Goal: Obtain resource: Download file/media

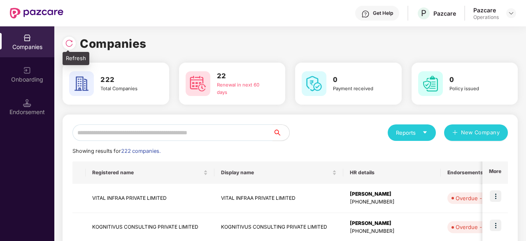
click at [72, 46] on img at bounding box center [69, 43] width 8 height 8
click at [509, 12] on img at bounding box center [511, 13] width 7 height 7
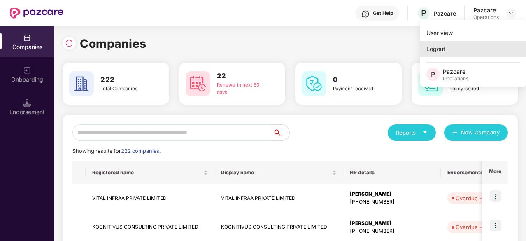
click at [440, 52] on div "Logout" at bounding box center [473, 49] width 107 height 16
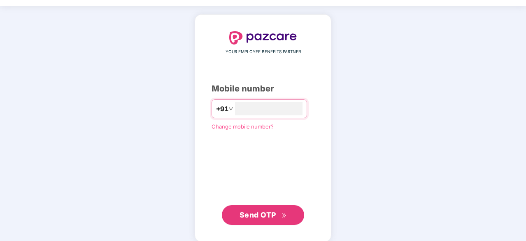
scroll to position [31, 0]
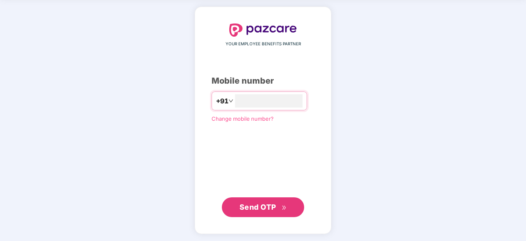
type input "**********"
click at [278, 205] on span "Send OTP" at bounding box center [263, 207] width 47 height 12
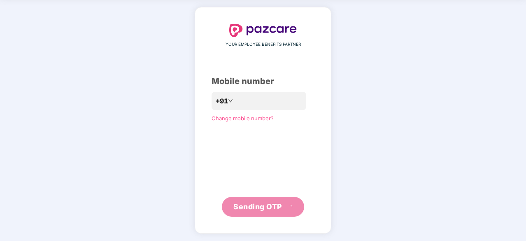
scroll to position [27, 0]
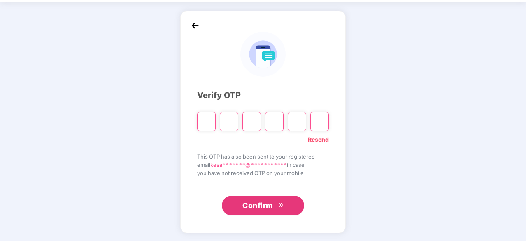
type input "*"
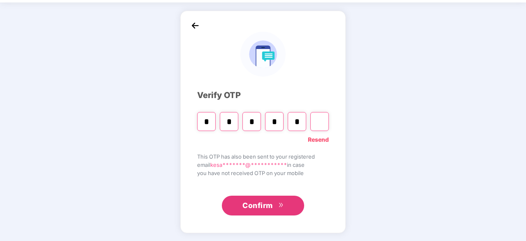
type input "*"
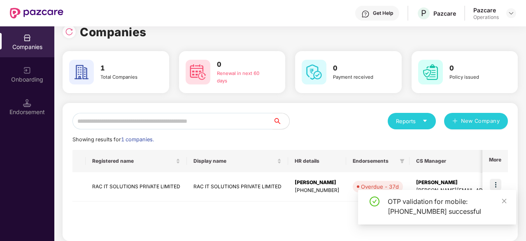
scroll to position [18, 0]
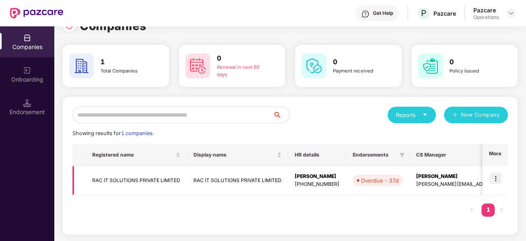
click at [121, 177] on td "RAC IT SOLUTIONS PRIVATE LIMITED" at bounding box center [136, 180] width 101 height 29
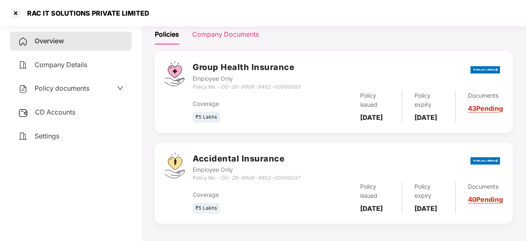
scroll to position [102, 0]
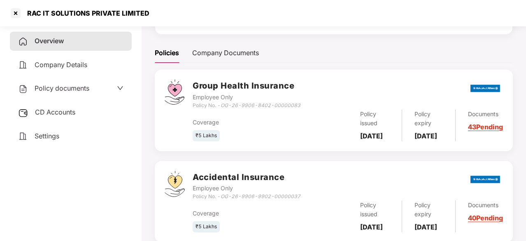
click at [70, 88] on span "Policy documents" at bounding box center [62, 88] width 55 height 8
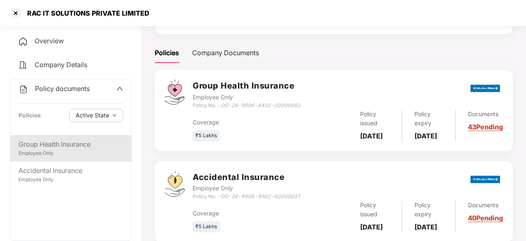
click at [57, 142] on div "Group Health Insurance" at bounding box center [71, 144] width 105 height 10
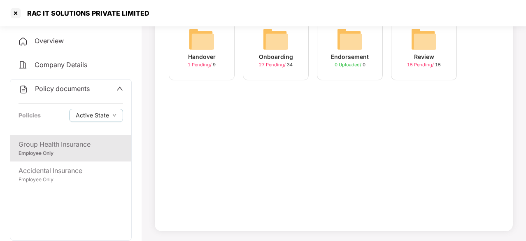
click at [283, 51] on img at bounding box center [276, 39] width 26 height 26
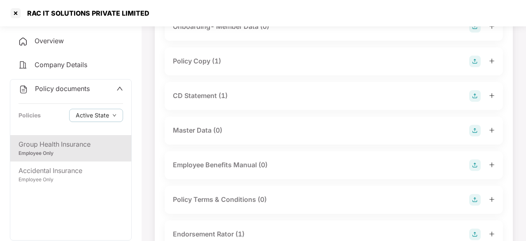
scroll to position [41, 0]
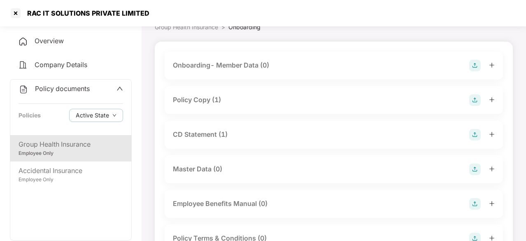
click at [191, 101] on div "Policy Copy (1)" at bounding box center [197, 100] width 48 height 10
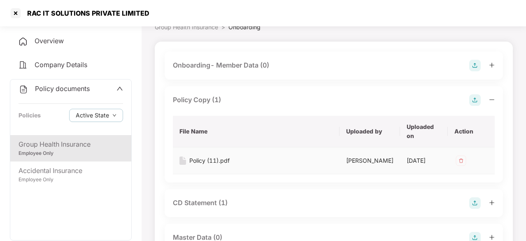
click at [196, 165] on div "Policy (11).pdf" at bounding box center [209, 160] width 40 height 9
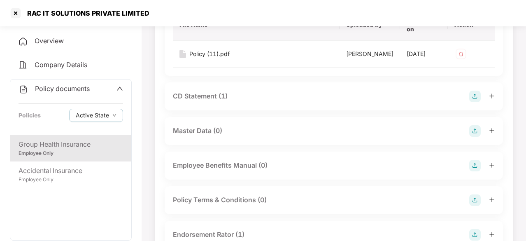
scroll to position [165, 0]
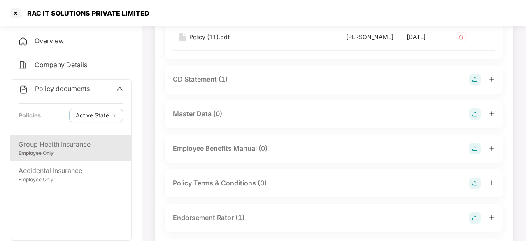
click at [211, 84] on div "CD Statement (1)" at bounding box center [200, 79] width 55 height 10
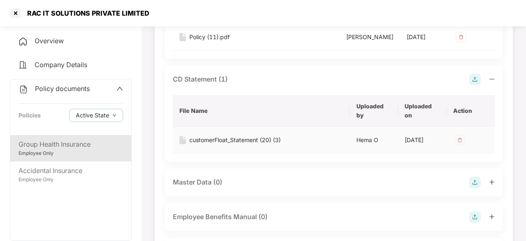
click at [231, 145] on div "customerFloat_Statement (20) (3)" at bounding box center [234, 139] width 91 height 9
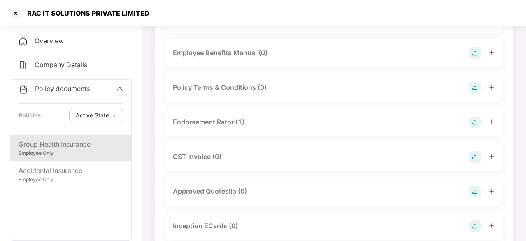
scroll to position [329, 0]
click at [228, 126] on div "Endorsement Rator (1)" at bounding box center [209, 121] width 72 height 10
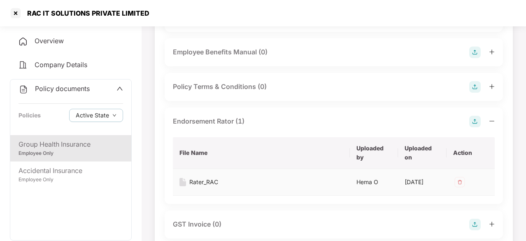
click at [200, 187] on div "Rater_RAC" at bounding box center [203, 181] width 29 height 9
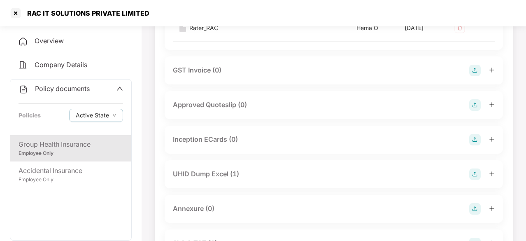
scroll to position [494, 0]
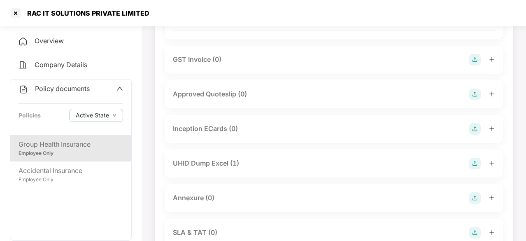
click at [216, 168] on div "UHID Dump Excel (1)" at bounding box center [206, 163] width 66 height 10
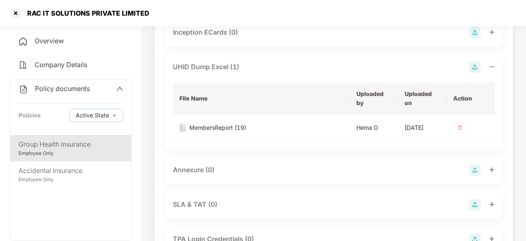
scroll to position [618, 0]
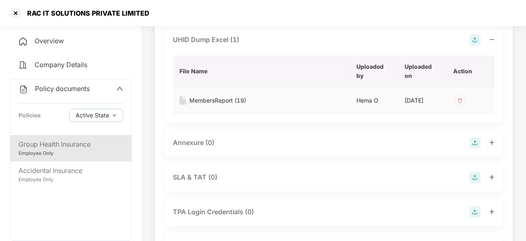
click at [210, 105] on div "MembersReport (19)" at bounding box center [217, 100] width 57 height 9
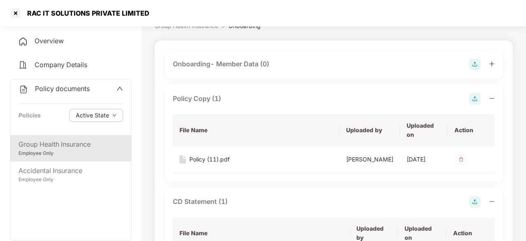
scroll to position [0, 0]
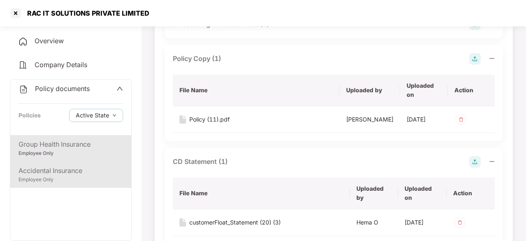
click at [61, 171] on div "Accidental Insurance" at bounding box center [71, 171] width 105 height 10
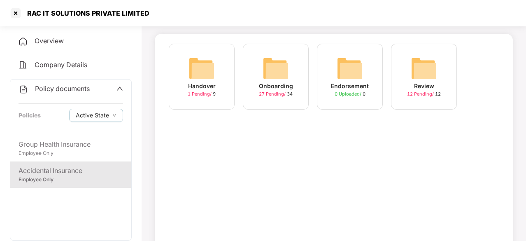
scroll to position [37, 0]
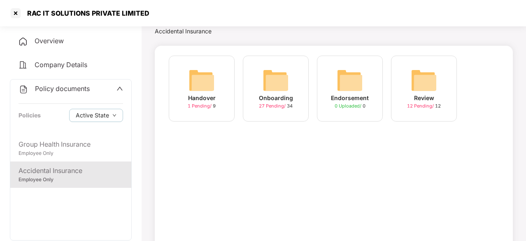
click at [273, 72] on img at bounding box center [276, 80] width 26 height 26
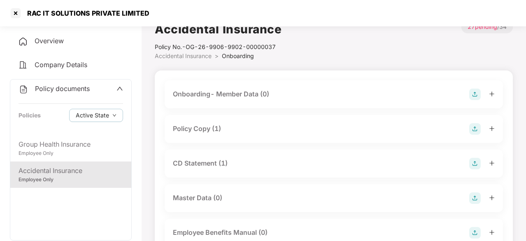
scroll to position [0, 0]
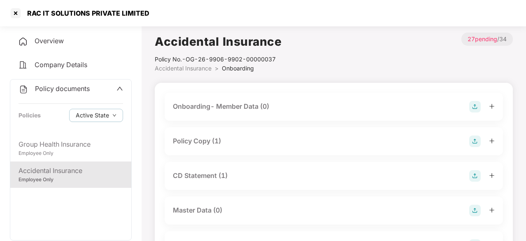
click at [198, 143] on div "Policy Copy (1)" at bounding box center [197, 141] width 48 height 10
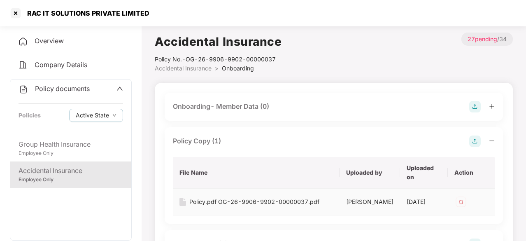
click at [224, 201] on div "Policy.pdf OG-26-9906-9902-00000037.pdf" at bounding box center [254, 201] width 130 height 9
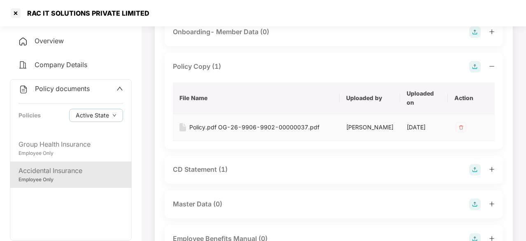
scroll to position [82, 0]
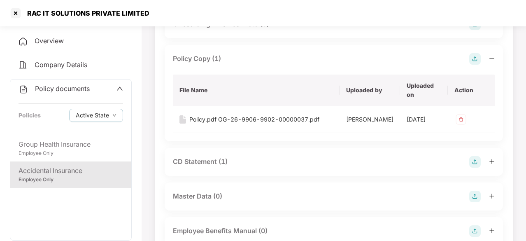
click at [211, 167] on div "CD Statement (1)" at bounding box center [200, 161] width 55 height 10
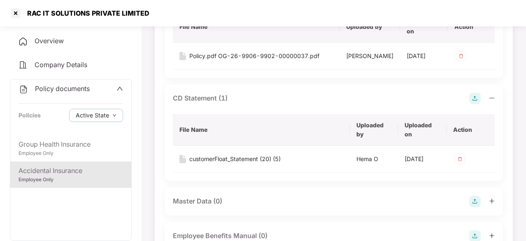
scroll to position [165, 0]
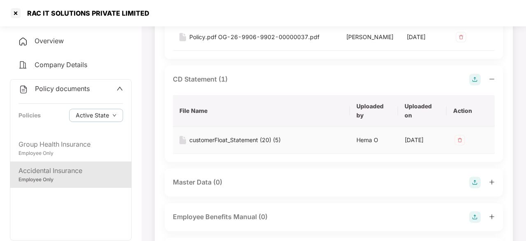
click at [254, 145] on div "customerFloat_Statement (20) (5)" at bounding box center [234, 139] width 91 height 9
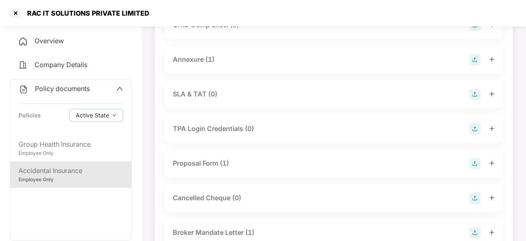
scroll to position [535, 0]
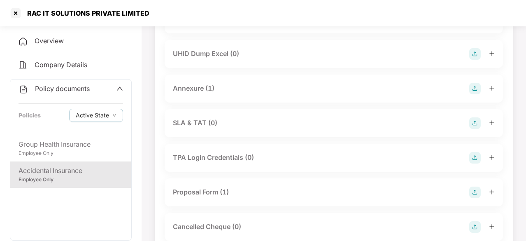
click at [197, 93] on div "Annexure (1)" at bounding box center [194, 88] width 42 height 10
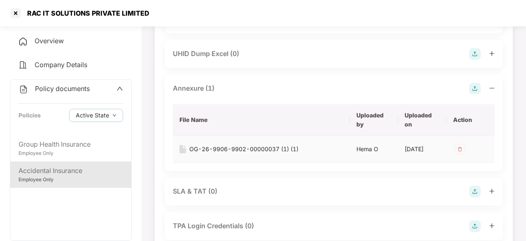
click at [271, 154] on div "OG-26-9906-9902-00000037 (1) (1)" at bounding box center [243, 149] width 109 height 9
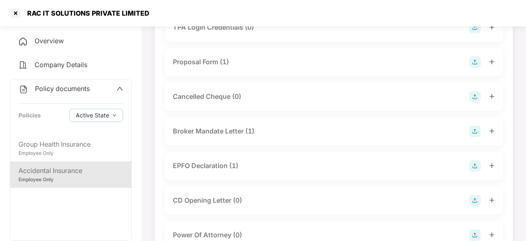
scroll to position [614, 0]
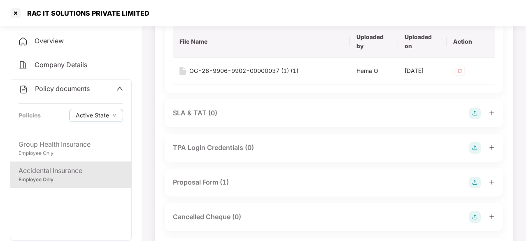
click at [124, 95] on div "Policy documents Policies Active State" at bounding box center [70, 107] width 121 height 56
click at [110, 87] on div "Policy documents" at bounding box center [71, 89] width 105 height 11
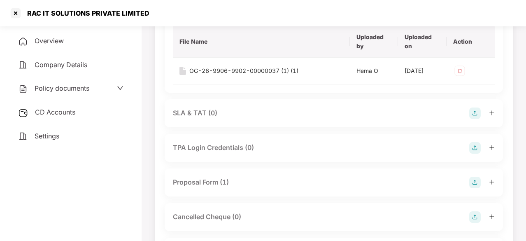
click at [49, 113] on span "CD Accounts" at bounding box center [55, 112] width 40 height 8
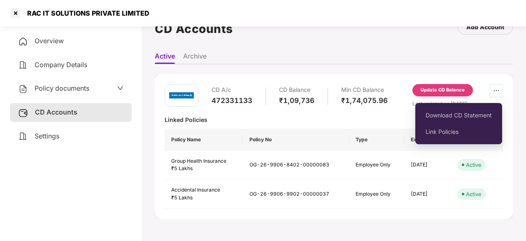
click at [492, 85] on button "button" at bounding box center [496, 90] width 13 height 13
click at [476, 119] on span "Download CD Statement" at bounding box center [459, 115] width 66 height 9
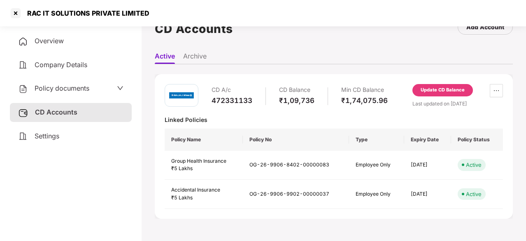
scroll to position [0, 0]
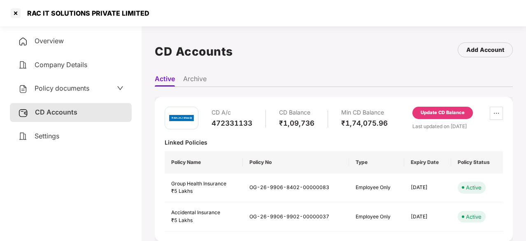
click at [226, 126] on div "472331133" at bounding box center [232, 123] width 41 height 9
copy div "472331133"
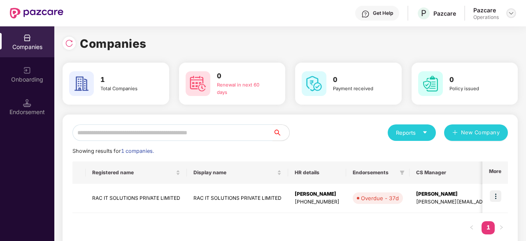
click at [510, 14] on img at bounding box center [511, 13] width 7 height 7
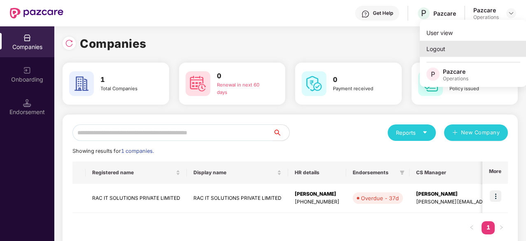
click at [449, 51] on div "Logout" at bounding box center [473, 49] width 107 height 16
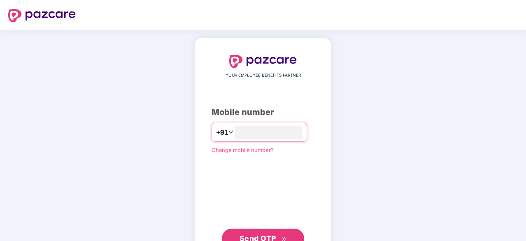
type input "**********"
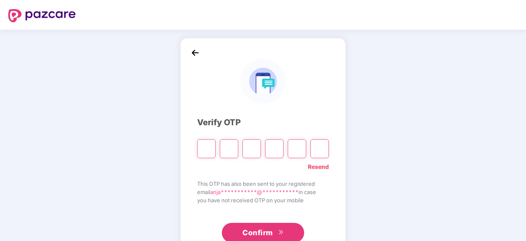
type input "*"
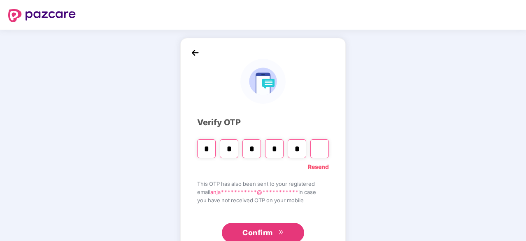
type input "*"
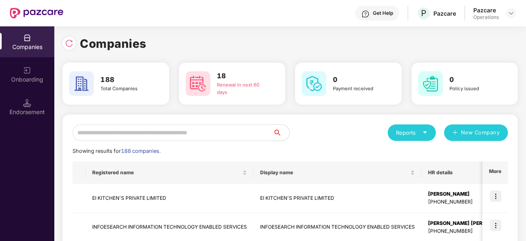
click at [134, 135] on input "text" at bounding box center [172, 132] width 201 height 16
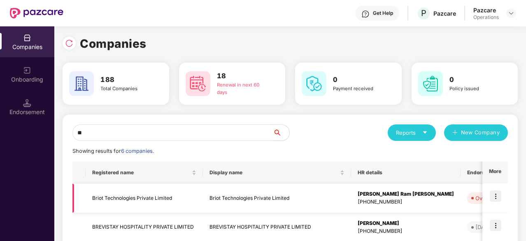
type input "**"
click at [137, 202] on td "Briot Technologies Private Limited" at bounding box center [144, 198] width 117 height 29
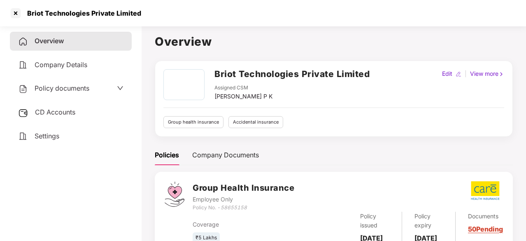
click at [63, 90] on span "Policy documents" at bounding box center [62, 88] width 55 height 8
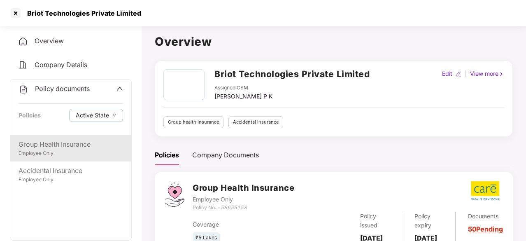
click at [63, 142] on div "Group Health Insurance" at bounding box center [71, 144] width 105 height 10
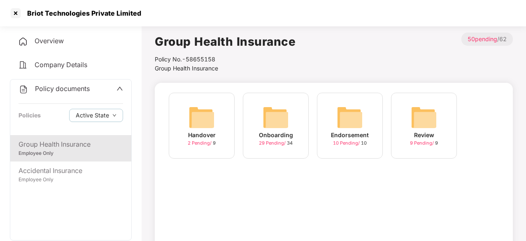
click at [283, 126] on img at bounding box center [276, 117] width 26 height 26
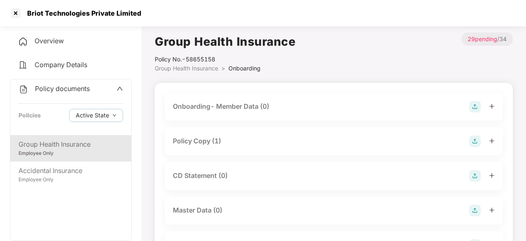
click at [190, 143] on div "Policy Copy (1)" at bounding box center [197, 141] width 48 height 10
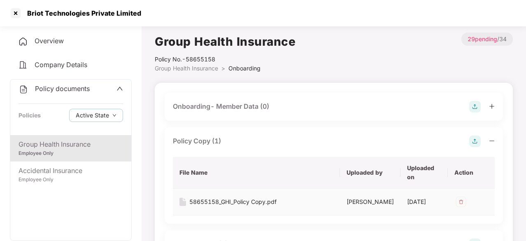
click at [199, 205] on div "58655158_GHI_Policy Copy.pdf" at bounding box center [232, 201] width 87 height 9
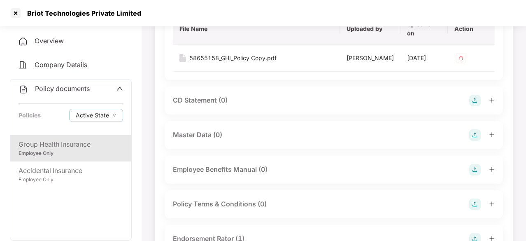
scroll to position [206, 0]
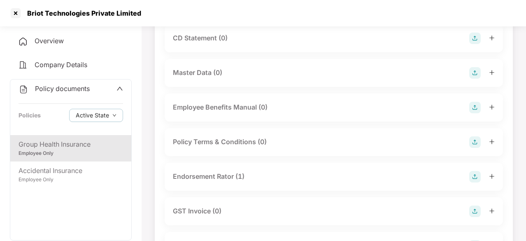
click at [221, 182] on div "Endorsement Rator (1)" at bounding box center [209, 176] width 72 height 10
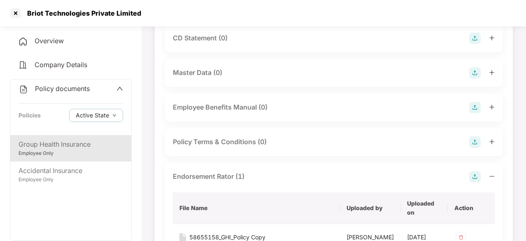
scroll to position [288, 0]
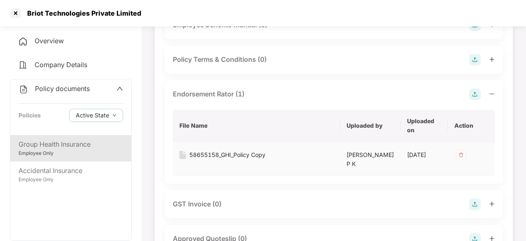
click at [227, 159] on div "58655158_GHI_Policy Copy" at bounding box center [227, 154] width 76 height 9
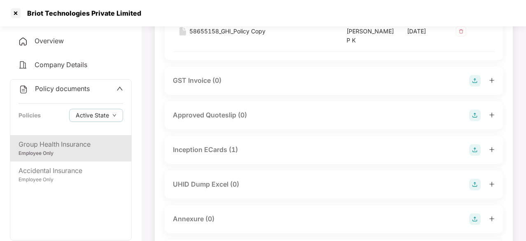
scroll to position [494, 0]
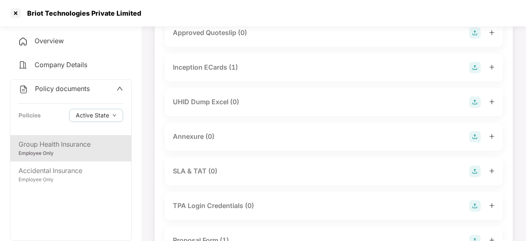
click at [217, 72] on div "Inception ECards (1)" at bounding box center [205, 67] width 65 height 10
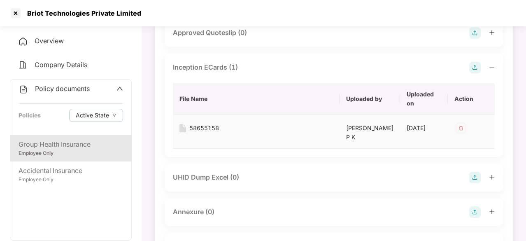
click at [213, 131] on div "58655158" at bounding box center [204, 128] width 30 height 9
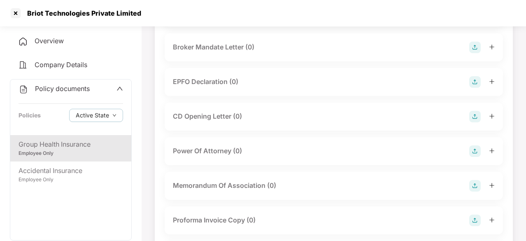
scroll to position [778, 0]
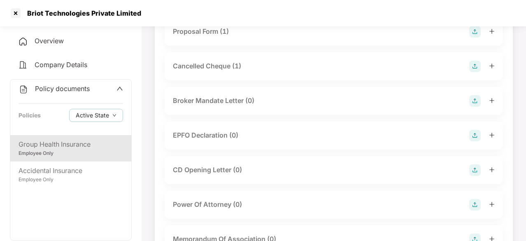
click at [189, 71] on div "Cancelled Cheque (1)" at bounding box center [207, 66] width 68 height 10
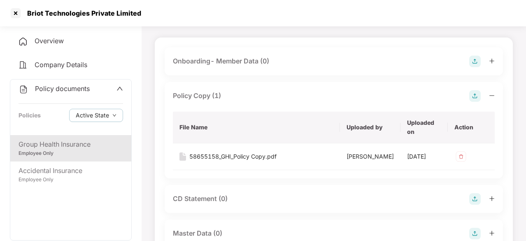
scroll to position [0, 0]
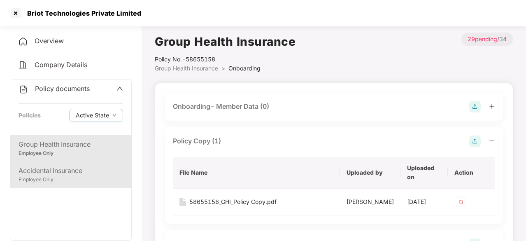
click at [67, 164] on div "Accidental Insurance Employee Only" at bounding box center [70, 174] width 121 height 26
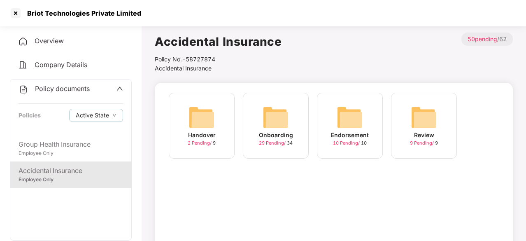
click at [288, 124] on img at bounding box center [276, 117] width 26 height 26
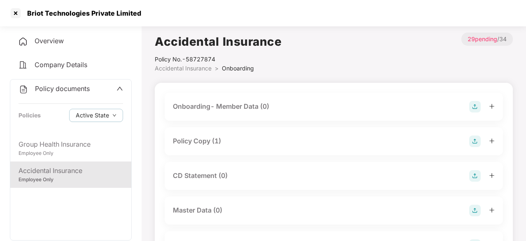
click at [205, 139] on div "Policy Copy (1)" at bounding box center [197, 141] width 48 height 10
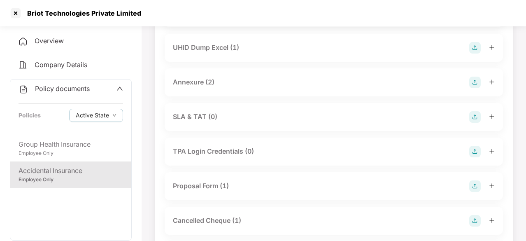
scroll to position [494, 0]
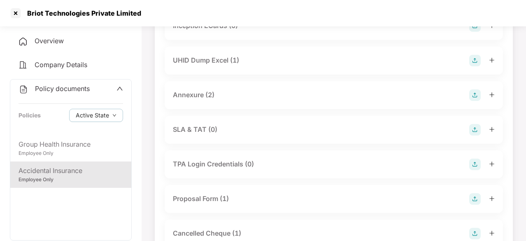
click at [219, 65] on div "UHID Dump Excel (1)" at bounding box center [206, 60] width 66 height 10
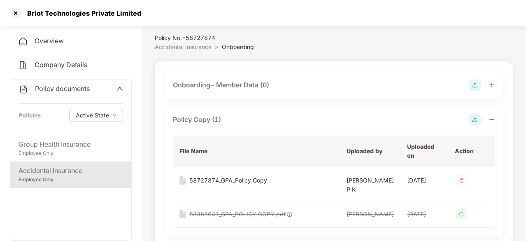
scroll to position [0, 0]
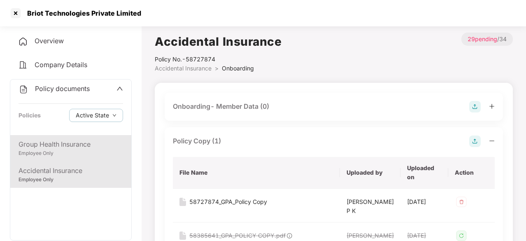
click at [72, 151] on div "Employee Only" at bounding box center [71, 153] width 105 height 8
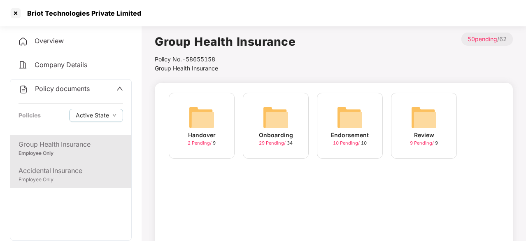
click at [77, 174] on div "Accidental Insurance" at bounding box center [71, 171] width 105 height 10
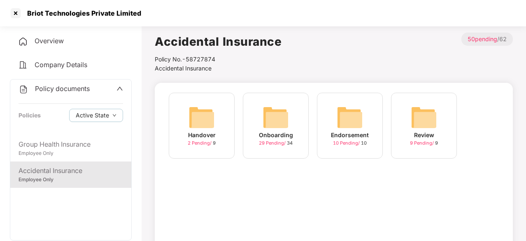
click at [286, 119] on img at bounding box center [276, 117] width 26 height 26
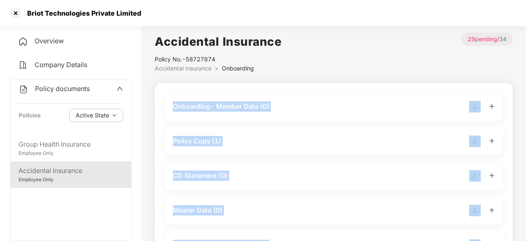
scroll to position [41, 0]
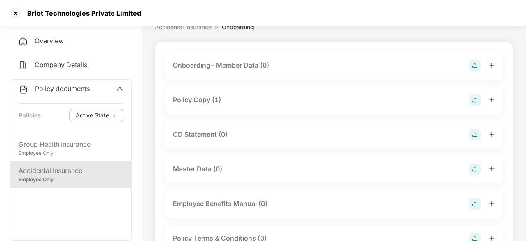
click at [214, 101] on div "Policy Copy (1)" at bounding box center [197, 100] width 48 height 10
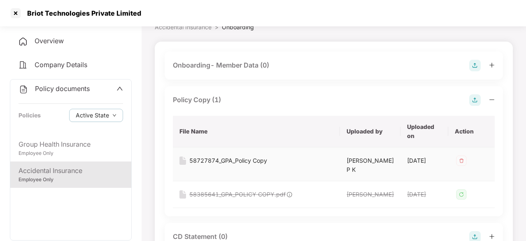
click at [206, 158] on div "58727874_GPA_Policy Copy" at bounding box center [228, 160] width 78 height 9
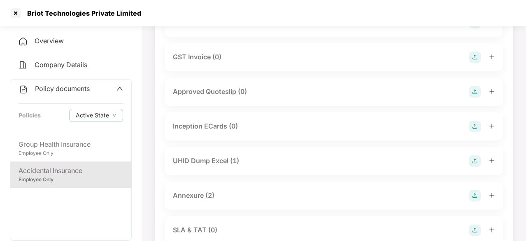
scroll to position [412, 0]
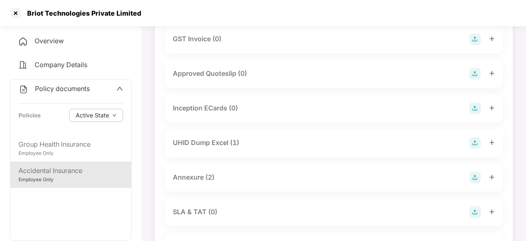
click at [231, 148] on div "UHID Dump Excel (1)" at bounding box center [206, 143] width 66 height 10
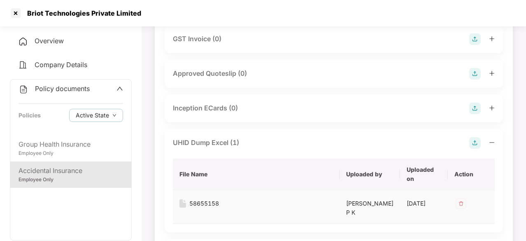
click at [197, 207] on div "58655158" at bounding box center [204, 203] width 30 height 9
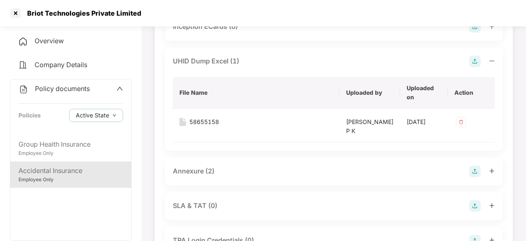
scroll to position [494, 0]
click at [208, 175] on div "Annexure (2)" at bounding box center [194, 170] width 42 height 10
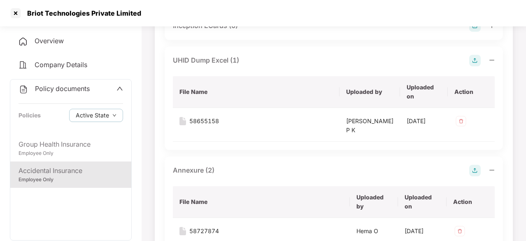
scroll to position [576, 0]
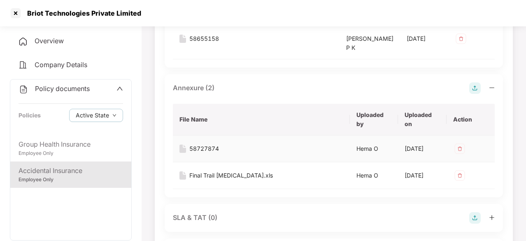
click at [209, 153] on div "58727874" at bounding box center [204, 148] width 30 height 9
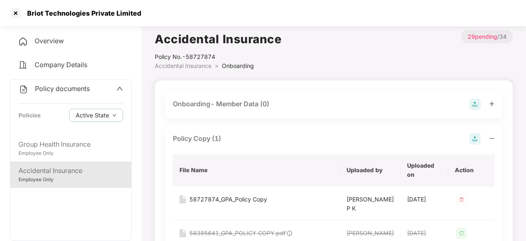
scroll to position [0, 0]
